Goal: Navigation & Orientation: Find specific page/section

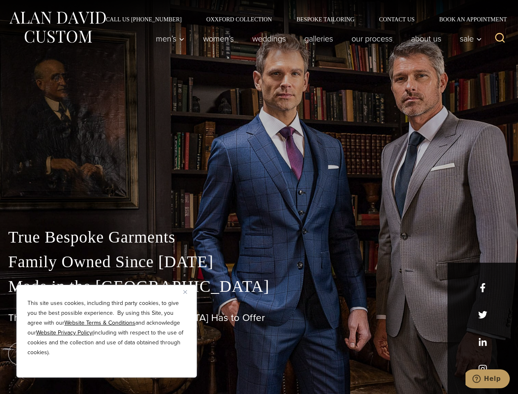
click at [259, 197] on div "True Bespoke Garments Family Owned Since [DATE] Made in [GEOGRAPHIC_DATA] The B…" at bounding box center [259, 289] width 518 height 210
click at [188, 292] on button "Close" at bounding box center [188, 292] width 10 height 10
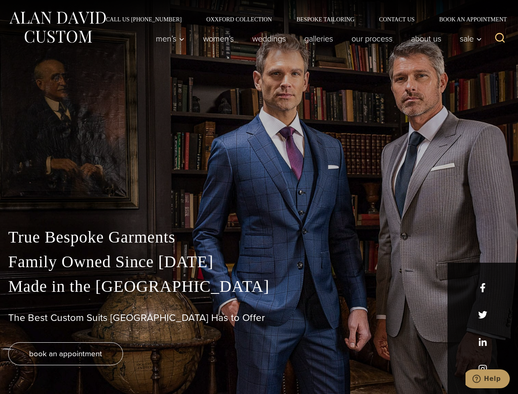
click at [107, 366] on div "True Bespoke Garments Family Owned Since [DATE] Made in [GEOGRAPHIC_DATA] The B…" at bounding box center [259, 309] width 518 height 169
click at [500, 39] on icon "Search" at bounding box center [500, 38] width 12 height 12
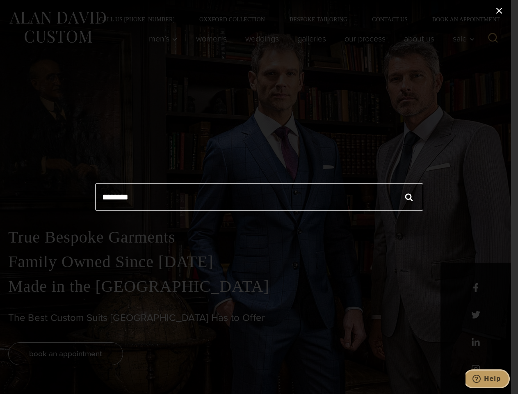
click at [481, 378] on icon "Help" at bounding box center [476, 378] width 8 height 8
